Goal: Find specific page/section: Find specific page/section

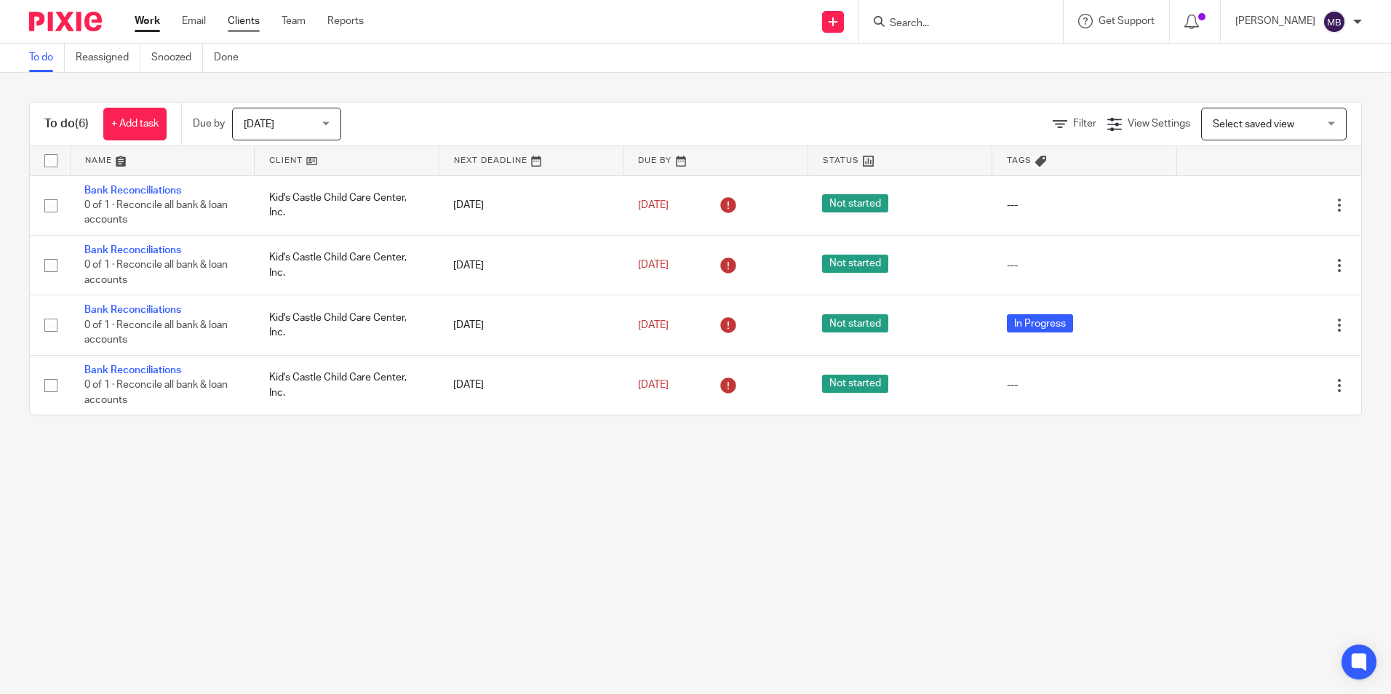
click at [240, 17] on link "Clients" at bounding box center [244, 21] width 32 height 15
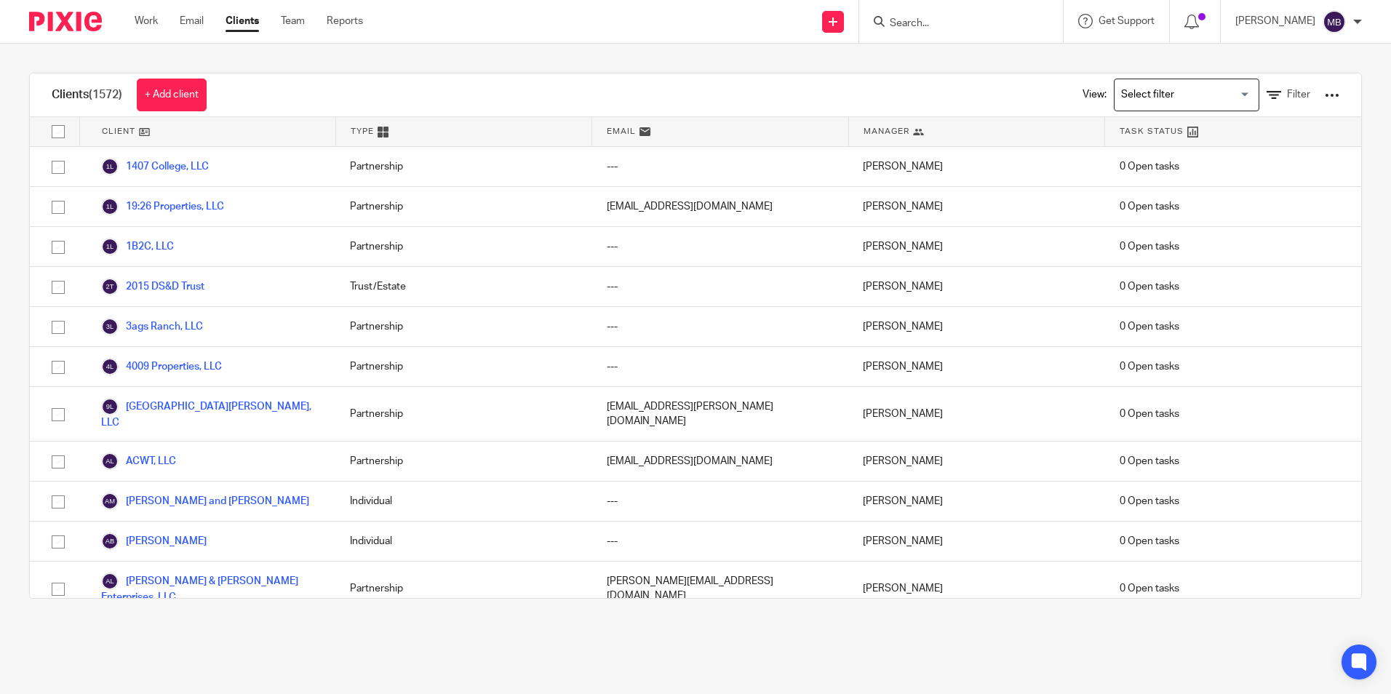
click at [951, 21] on input "Search" at bounding box center [953, 23] width 131 height 13
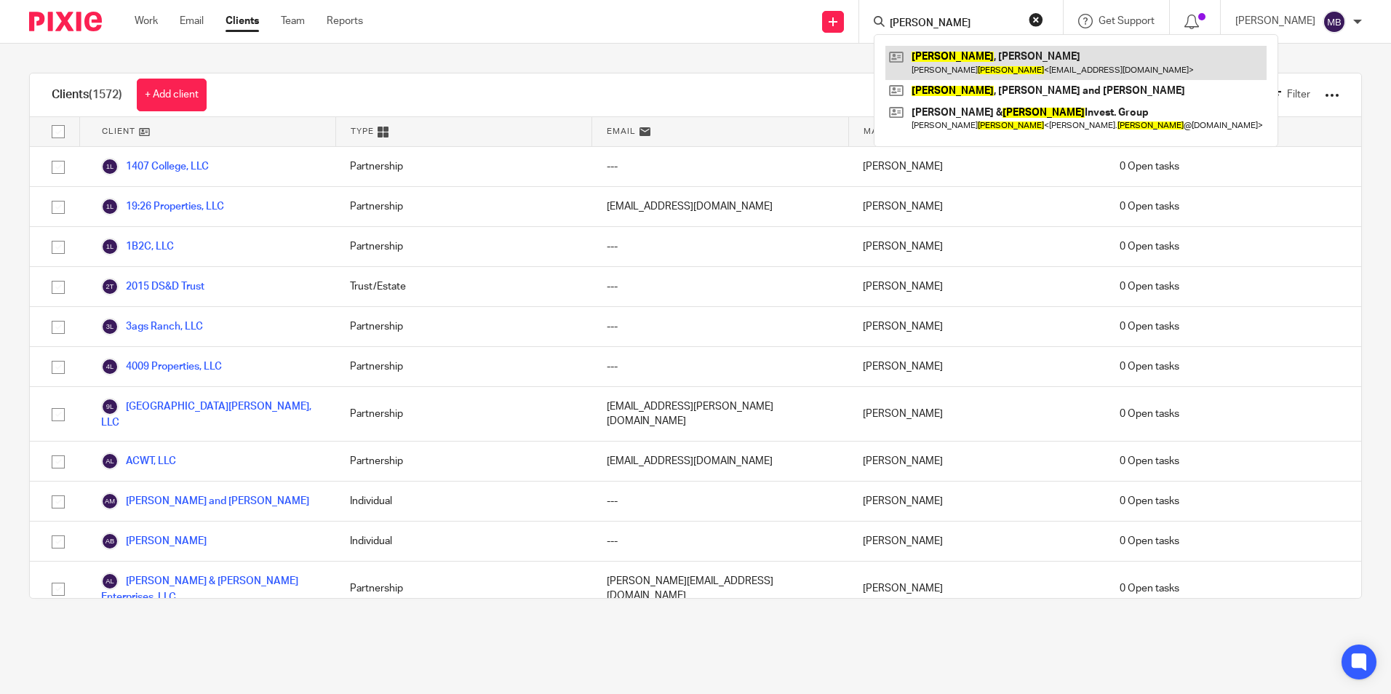
type input "[PERSON_NAME]"
click at [956, 57] on link at bounding box center [1075, 62] width 381 height 33
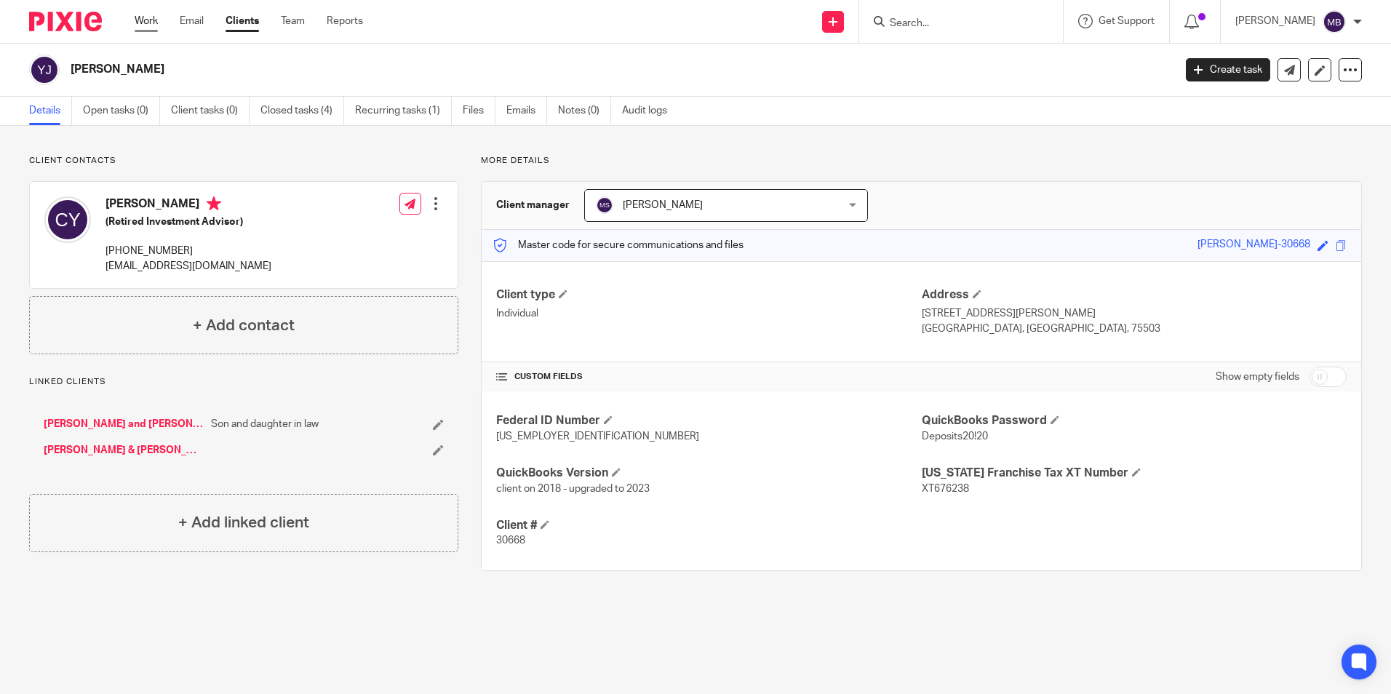
click at [135, 19] on link "Work" at bounding box center [146, 21] width 23 height 15
